Goal: Task Accomplishment & Management: Use online tool/utility

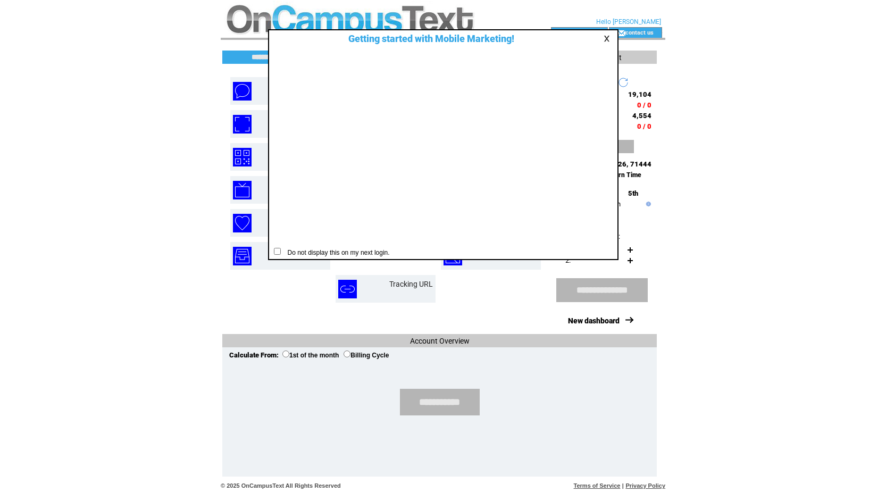
click at [604, 43] on table at bounding box center [608, 39] width 13 height 10
click at [603, 32] on div "Getting started with Mobile Marketing! Do not display this on my next login." at bounding box center [443, 144] width 350 height 231
click at [600, 35] on div at bounding box center [597, 39] width 35 height 10
click at [606, 40] on td at bounding box center [608, 39] width 11 height 8
click at [607, 38] on link at bounding box center [609, 38] width 10 height 7
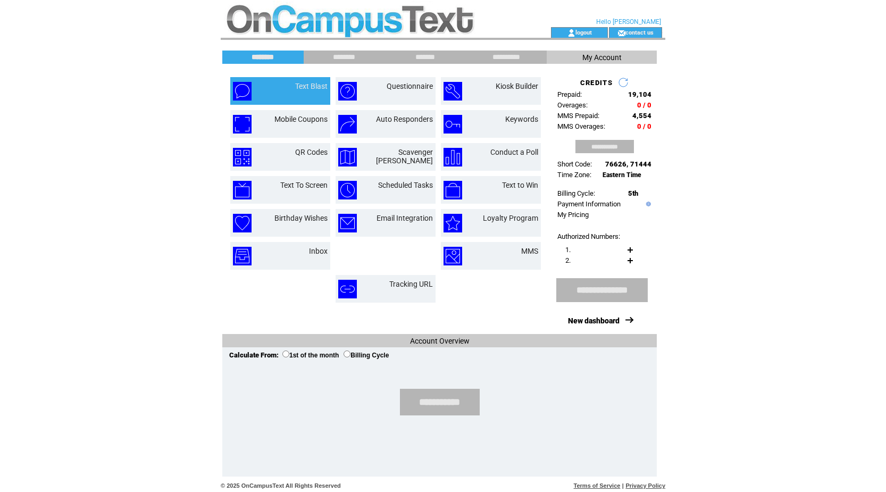
click at [300, 93] on td "Text Blast" at bounding box center [298, 91] width 57 height 19
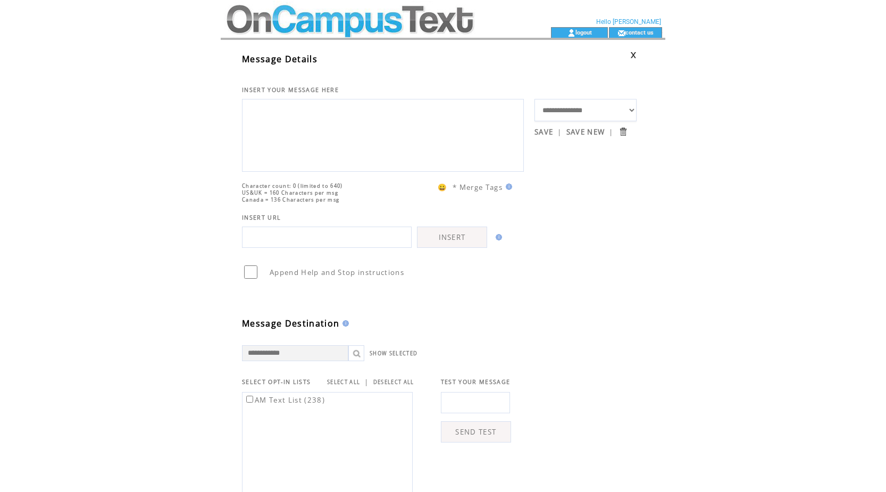
click at [301, 112] on textarea at bounding box center [383, 134] width 270 height 64
type textarea "*******"
drag, startPoint x: 321, startPoint y: 129, endPoint x: 198, endPoint y: 77, distance: 134.2
click at [198, 77] on html "**********" at bounding box center [443, 246] width 886 height 492
click at [306, 248] on input "text" at bounding box center [327, 237] width 170 height 21
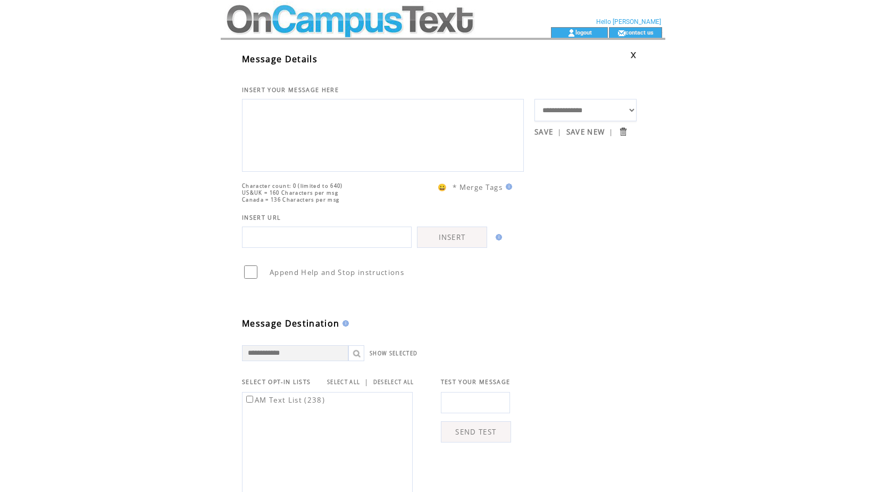
click at [579, 107] on select "**********" at bounding box center [586, 110] width 102 height 22
select select "*****"
click at [535, 99] on select "**********" at bounding box center [586, 110] width 102 height 22
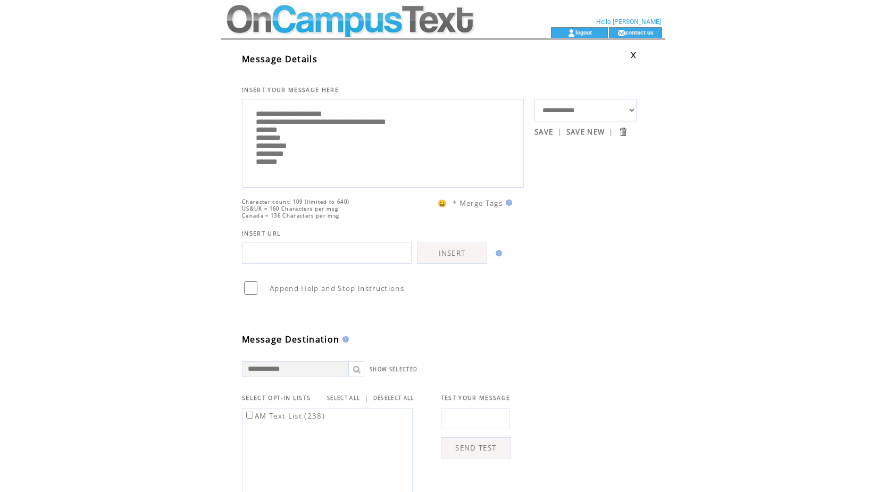
click at [368, 137] on textarea "**********" at bounding box center [383, 142] width 270 height 80
type textarea "**********"
click at [583, 112] on select "**********" at bounding box center [586, 110] width 102 height 22
select select "**"
click at [535, 99] on select "**********" at bounding box center [586, 110] width 102 height 22
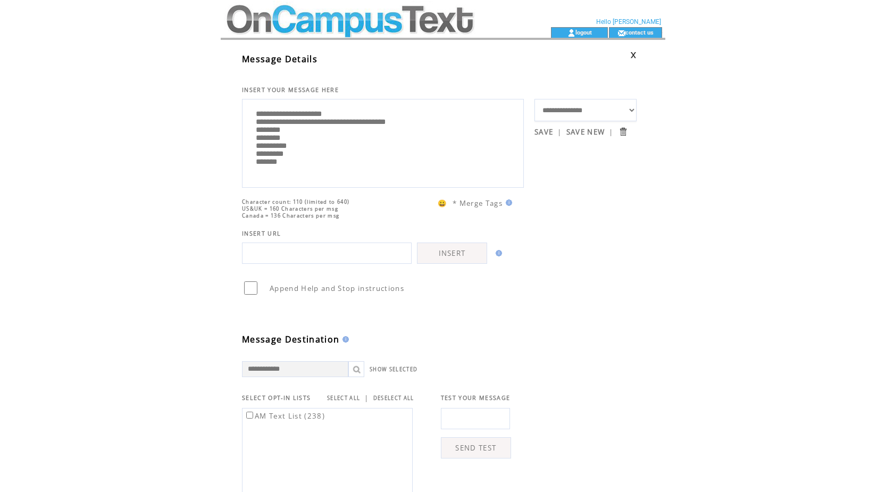
click at [624, 133] on input "submit" at bounding box center [623, 132] width 10 height 10
click at [622, 113] on select "**********" at bounding box center [586, 110] width 102 height 22
click at [669, 139] on div "**********" at bounding box center [454, 395] width 466 height 711
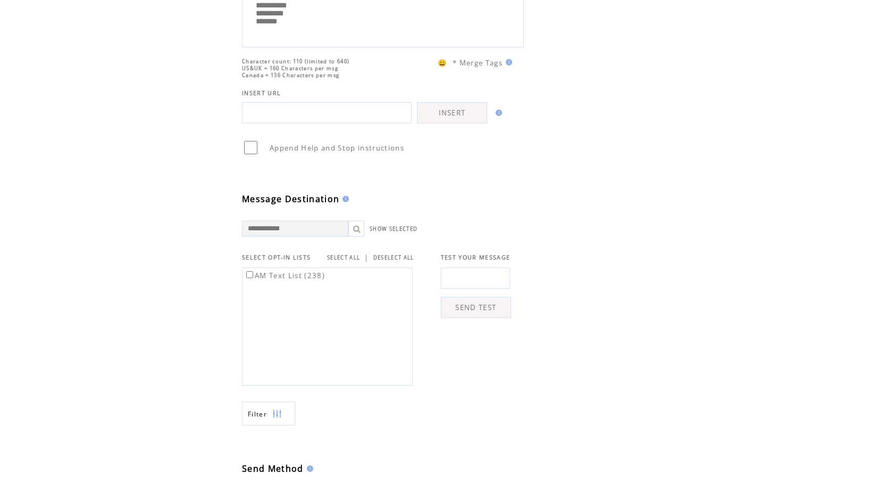
scroll to position [160, 0]
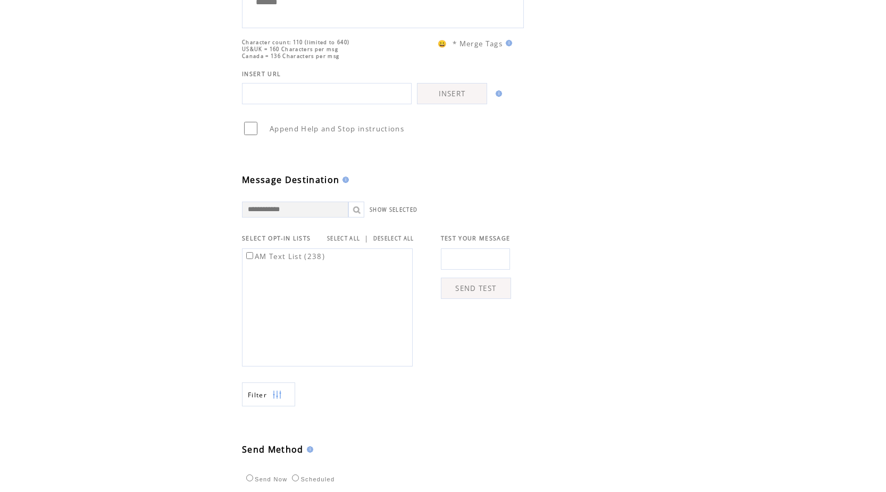
click at [262, 258] on label "AM Text List (238)" at bounding box center [284, 257] width 81 height 10
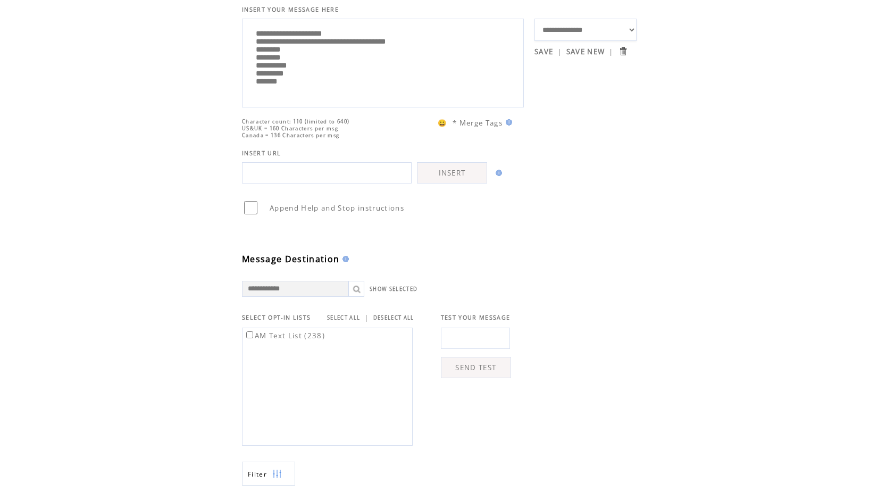
scroll to position [0, 0]
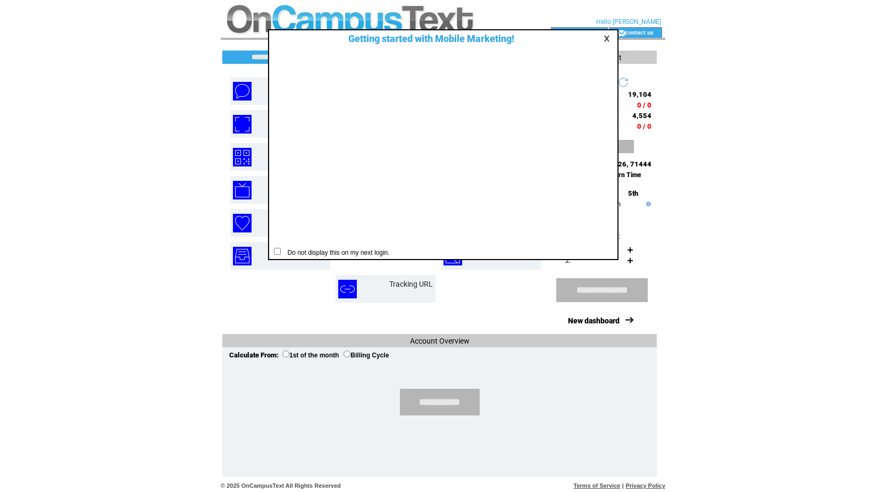
click at [605, 40] on link at bounding box center [609, 38] width 10 height 7
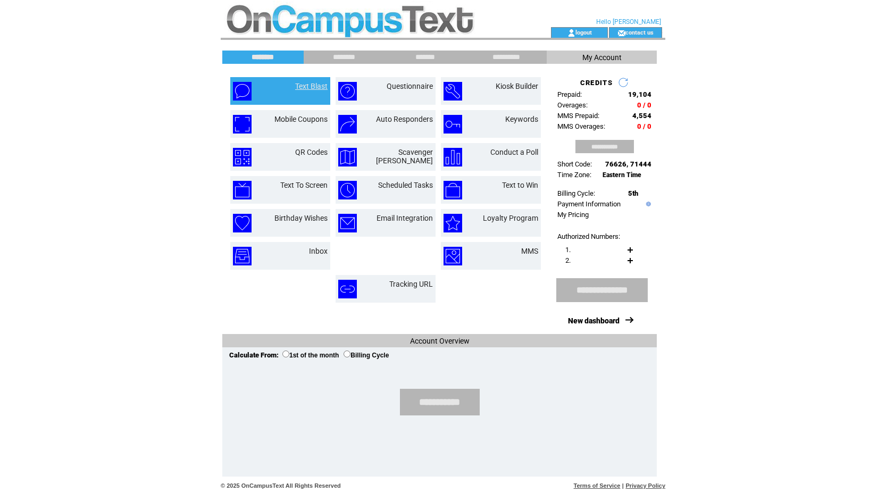
click at [296, 89] on link "Text Blast" at bounding box center [311, 86] width 32 height 9
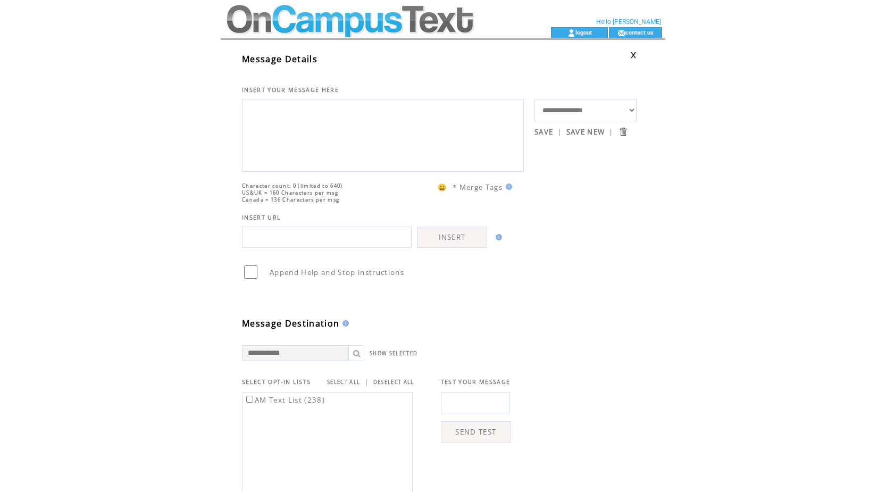
click at [299, 125] on textarea at bounding box center [383, 134] width 270 height 64
click at [358, 248] on input "text" at bounding box center [327, 237] width 170 height 21
click at [375, 115] on textarea at bounding box center [383, 134] width 270 height 64
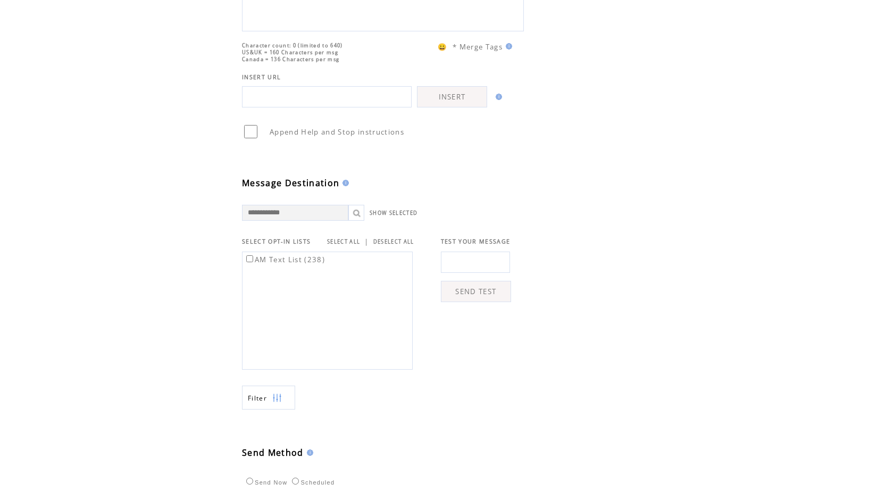
scroll to position [160, 0]
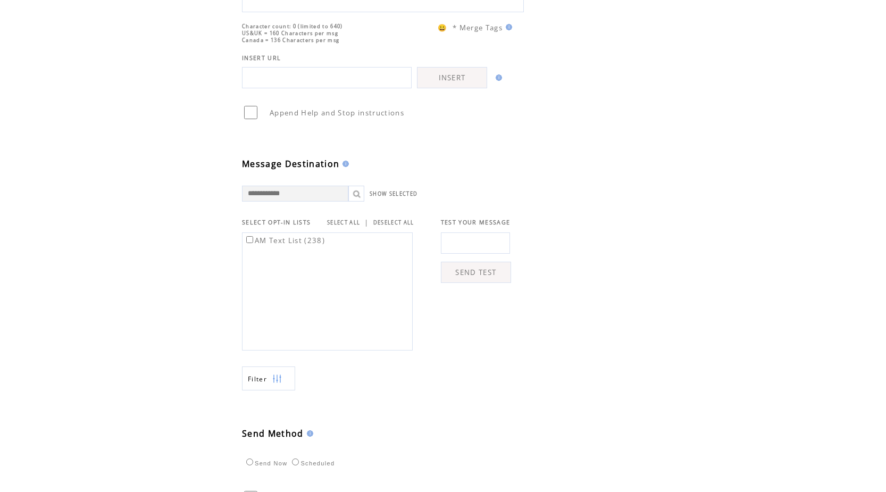
click at [254, 245] on label "AM Text List (238)" at bounding box center [284, 241] width 81 height 10
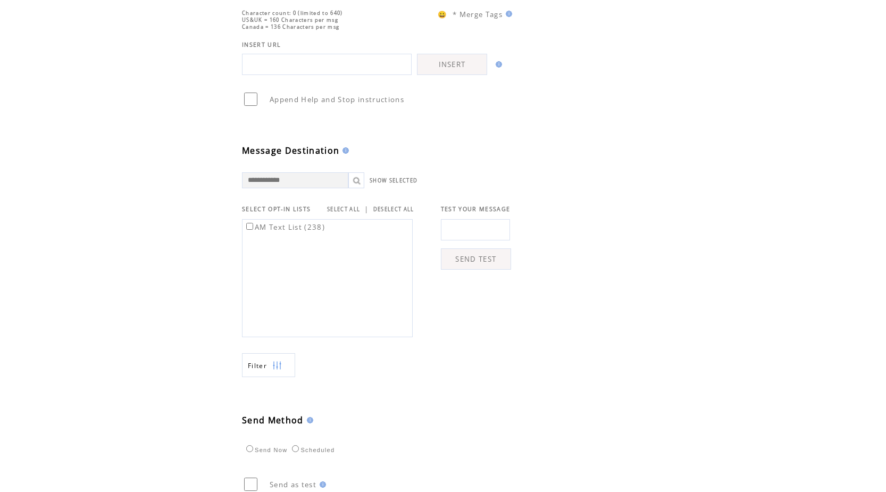
scroll to position [168, 0]
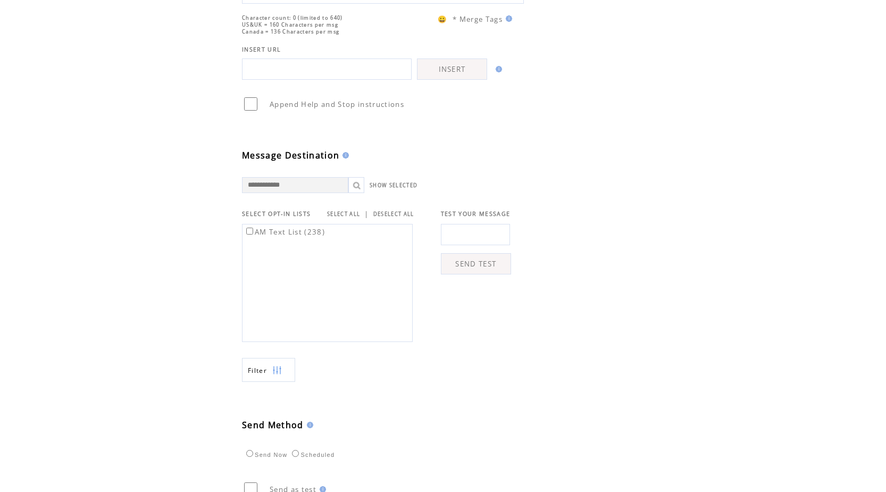
click at [473, 245] on input "text" at bounding box center [475, 234] width 69 height 21
click at [474, 245] on input "text" at bounding box center [475, 234] width 69 height 21
click at [447, 245] on input "text" at bounding box center [475, 234] width 69 height 21
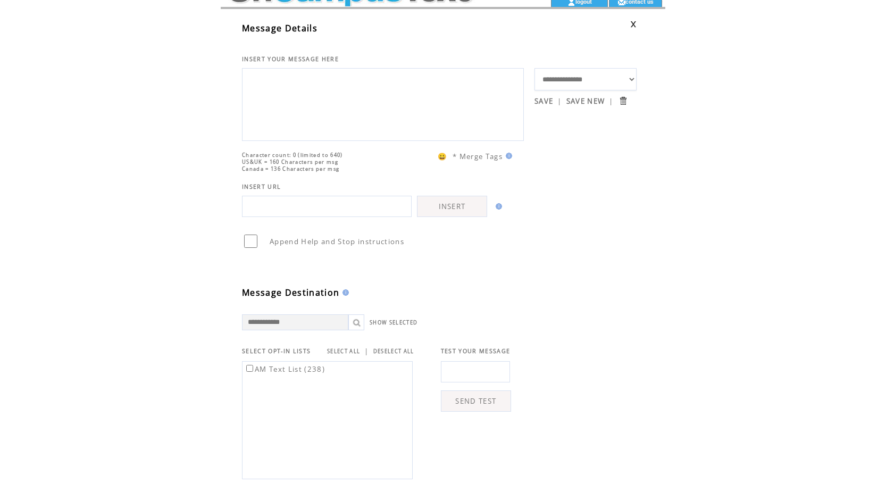
scroll to position [0, 0]
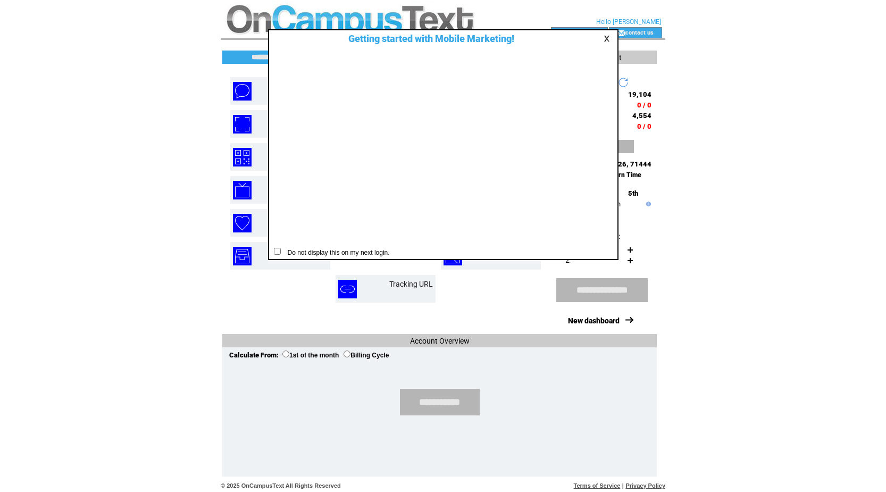
click at [603, 43] on table at bounding box center [608, 39] width 13 height 10
click at [604, 38] on link at bounding box center [609, 38] width 10 height 7
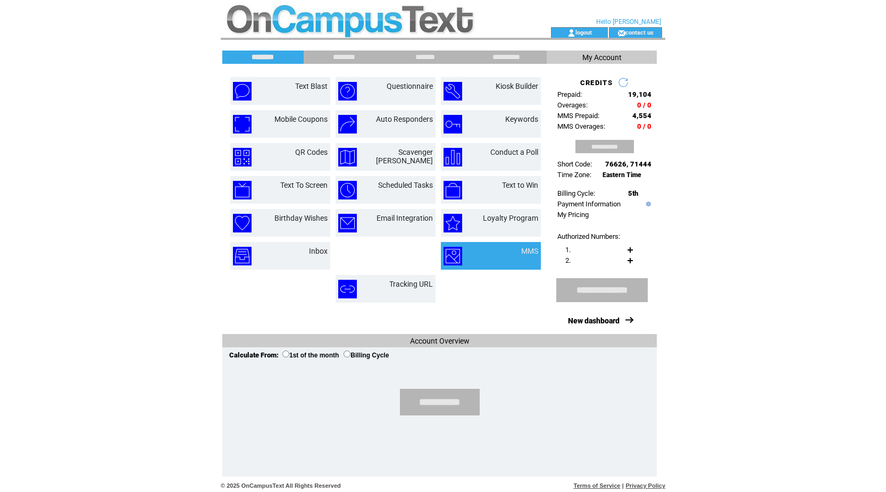
click at [509, 258] on td "MMS" at bounding box center [517, 256] width 42 height 19
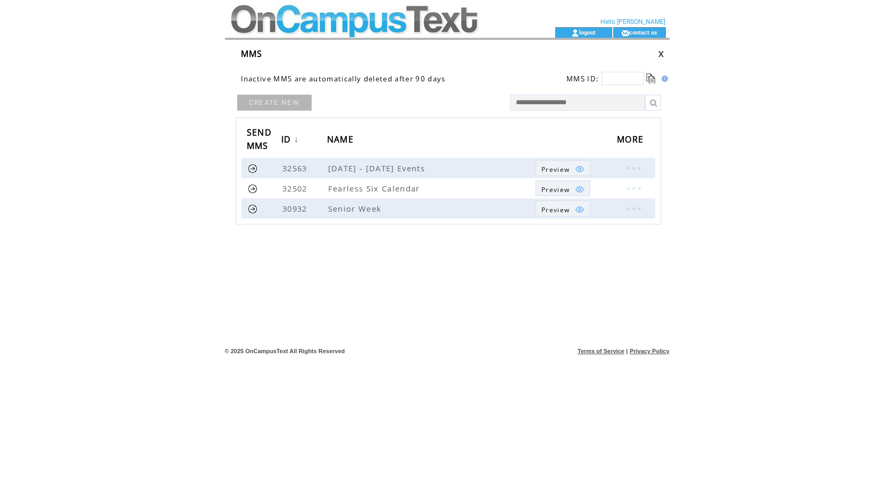
click at [272, 97] on link "CREATE NEW" at bounding box center [274, 103] width 74 height 16
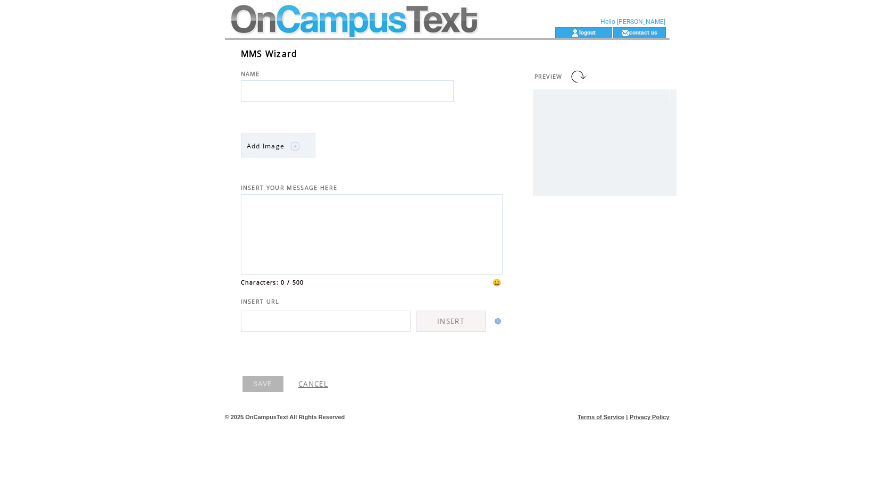
click at [369, 82] on input "text" at bounding box center [347, 90] width 213 height 21
click at [348, 91] on input "text" at bounding box center [347, 90] width 213 height 21
click at [297, 233] on textarea at bounding box center [372, 233] width 250 height 72
click at [320, 389] on link "CANCEL" at bounding box center [313, 384] width 30 height 10
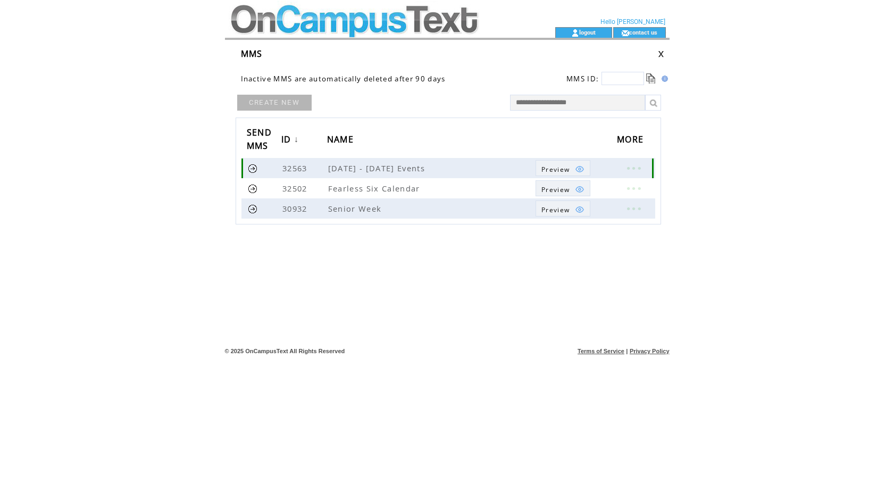
click at [640, 169] on link at bounding box center [633, 168] width 32 height 14
drag, startPoint x: 579, startPoint y: 281, endPoint x: 569, endPoint y: 261, distance: 22.1
click at [580, 278] on div "CREATE NEW SEND MMS ID ↓ NAME MORE 32563 [DATE] - [DATE] Events Preview 32502 F…" at bounding box center [448, 188] width 425 height 191
click at [574, 166] on td at bounding box center [572, 169] width 5 height 10
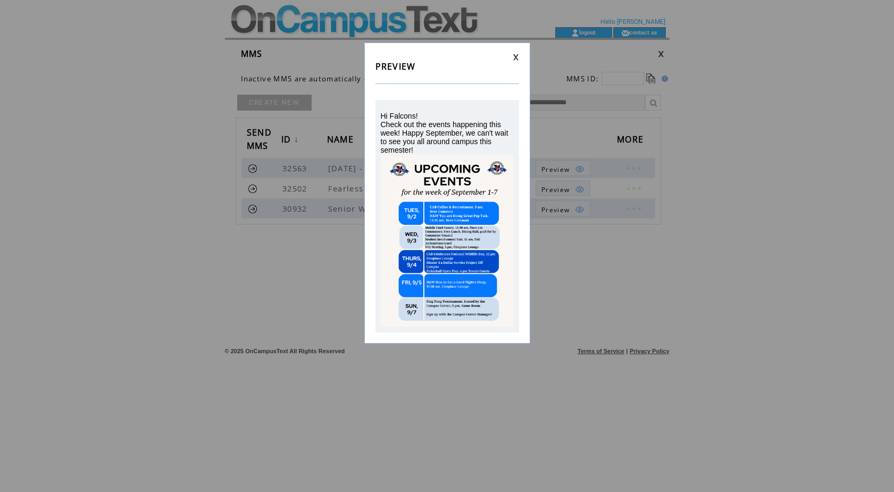
click at [512, 56] on td at bounding box center [447, 57] width 144 height 7
click at [517, 55] on link at bounding box center [516, 57] width 6 height 7
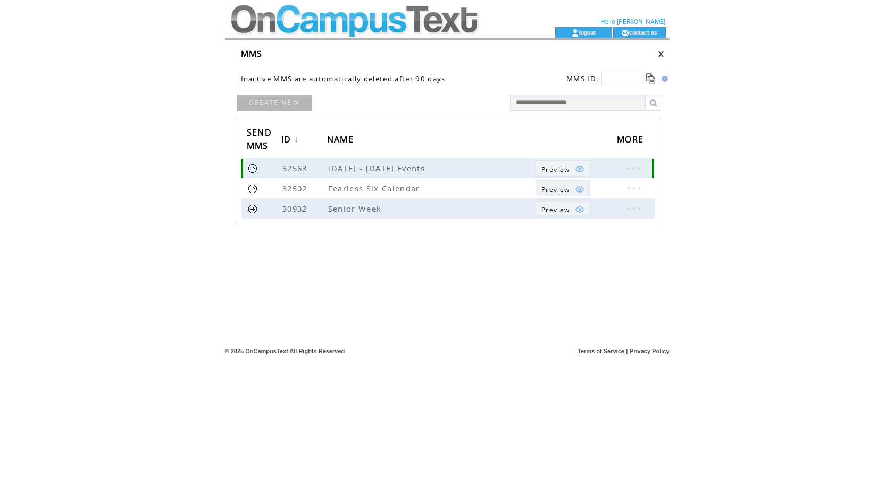
click at [632, 173] on link at bounding box center [633, 168] width 32 height 14
click at [592, 175] on td "EDIT" at bounding box center [578, 174] width 28 height 10
click at [641, 168] on link at bounding box center [633, 168] width 32 height 14
drag, startPoint x: 588, startPoint y: 170, endPoint x: 582, endPoint y: 170, distance: 5.9
click at [587, 170] on td "EDIT" at bounding box center [584, 169] width 28 height 10
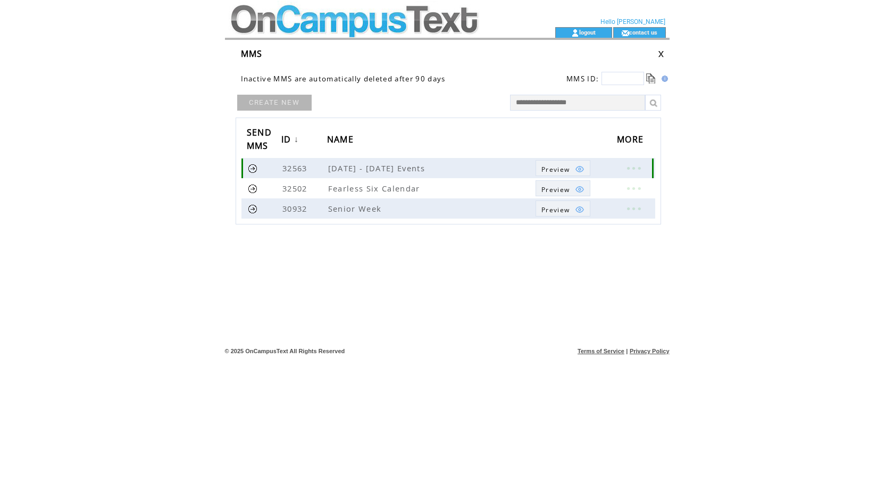
click at [631, 169] on link at bounding box center [633, 168] width 32 height 14
click at [563, 171] on link "EDIT" at bounding box center [572, 171] width 18 height 10
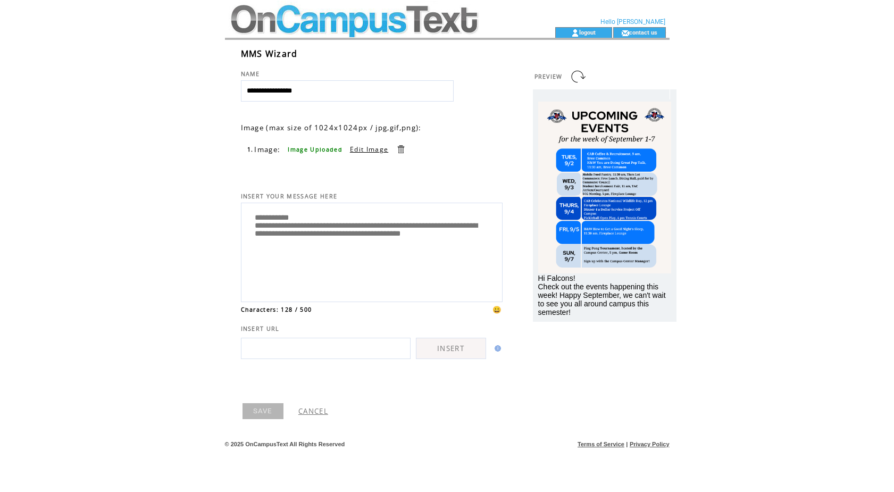
click at [321, 411] on link "CANCEL" at bounding box center [313, 411] width 30 height 10
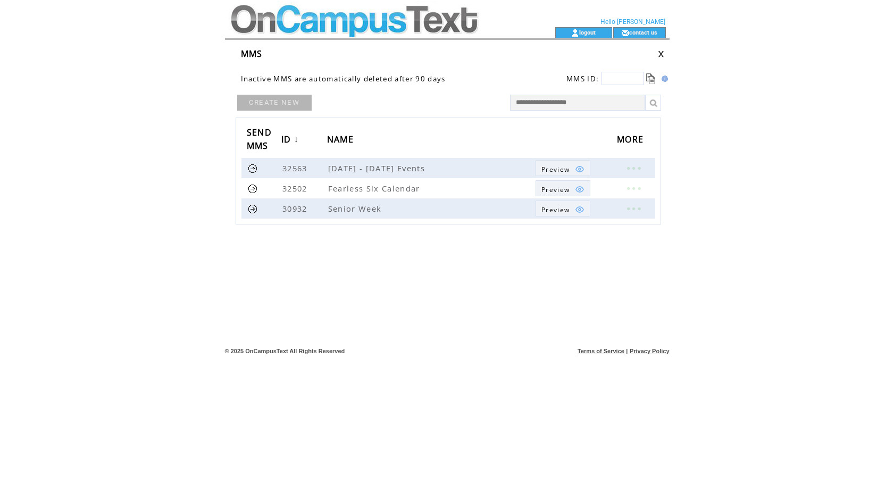
click at [302, 243] on div "CREATE NEW SEND MMS ID ↓ NAME MORE 32563 [DATE] - [DATE] Events Preview 32502 F…" at bounding box center [448, 188] width 425 height 191
click at [256, 171] on link at bounding box center [253, 168] width 10 height 10
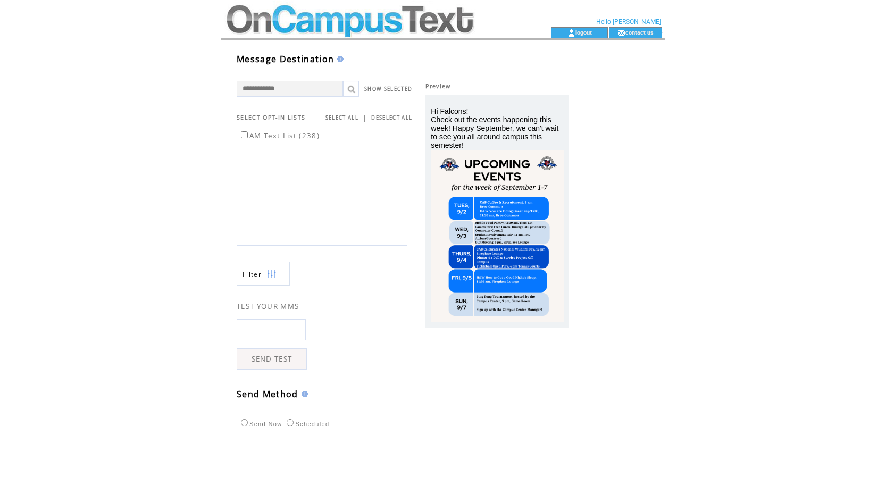
click at [283, 330] on input "text" at bounding box center [271, 329] width 69 height 21
click at [325, 291] on td "TEST YOUR MMS SEND TEST" at bounding box center [325, 328] width 176 height 84
click at [710, 116] on html "**********" at bounding box center [443, 246] width 886 height 492
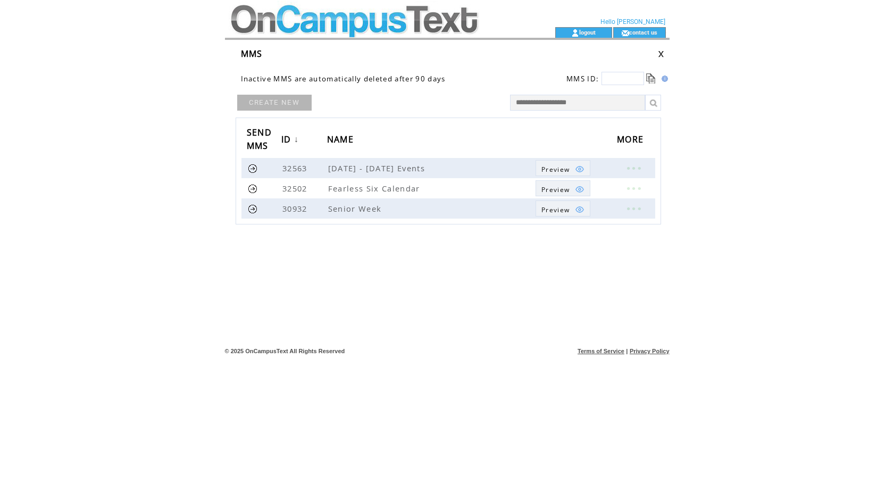
click at [278, 106] on link "CREATE NEW" at bounding box center [274, 103] width 74 height 16
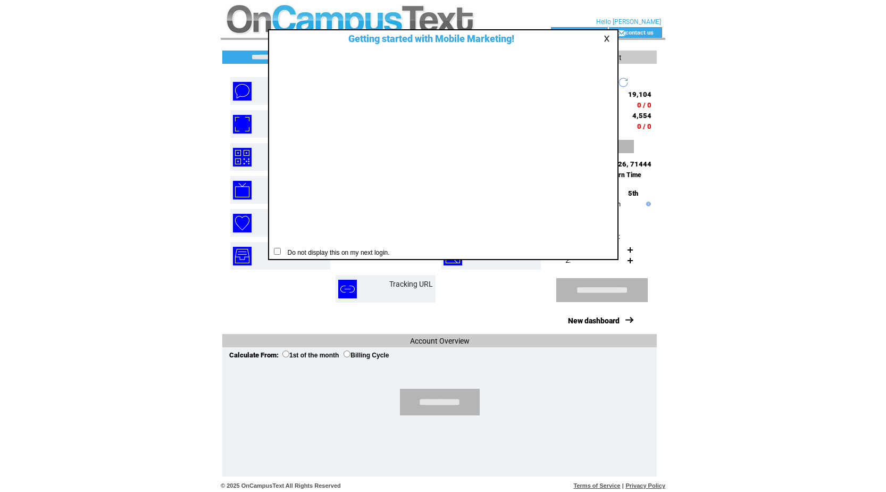
click at [611, 38] on link at bounding box center [609, 38] width 10 height 7
